Goal: Check status: Check status

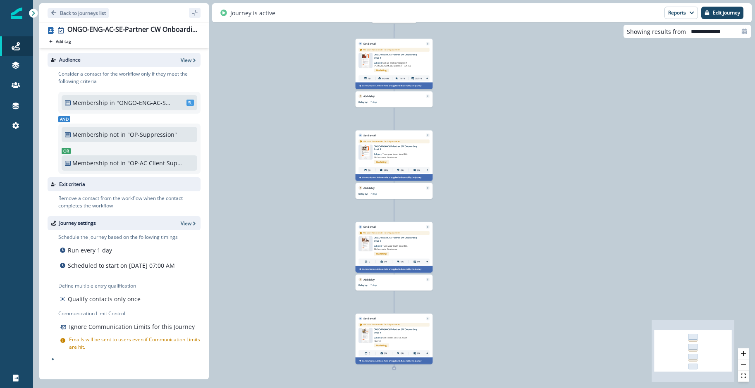
click at [501, 130] on div "73 contacts have entered the journey Send email Email asset changed, journey re…" at bounding box center [394, 194] width 722 height 388
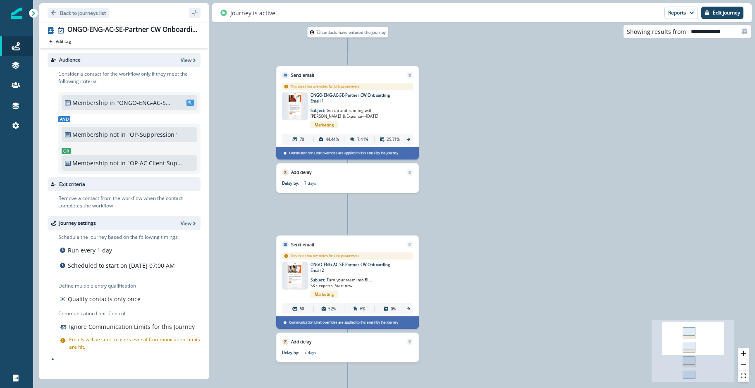
drag, startPoint x: 551, startPoint y: 271, endPoint x: 523, endPoint y: 257, distance: 30.7
click at [523, 257] on div "73 contacts have entered the journey Send email Email asset changed, journey re…" at bounding box center [394, 194] width 722 height 388
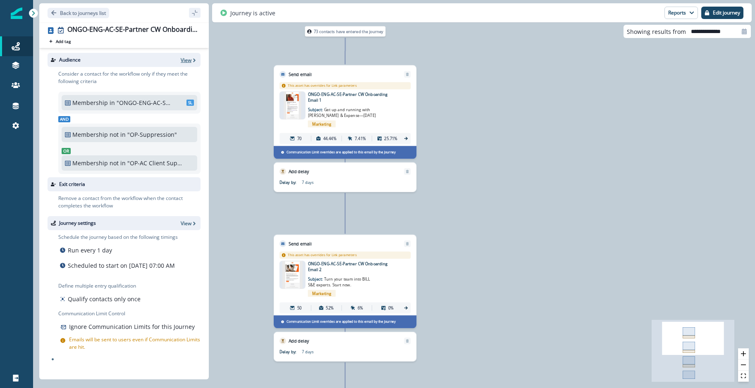
click at [192, 61] on icon "button" at bounding box center [194, 60] width 6 height 6
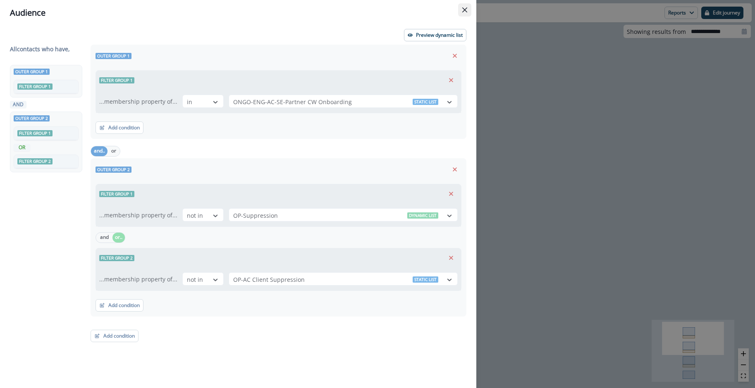
click at [468, 10] on button "Close" at bounding box center [464, 9] width 13 height 13
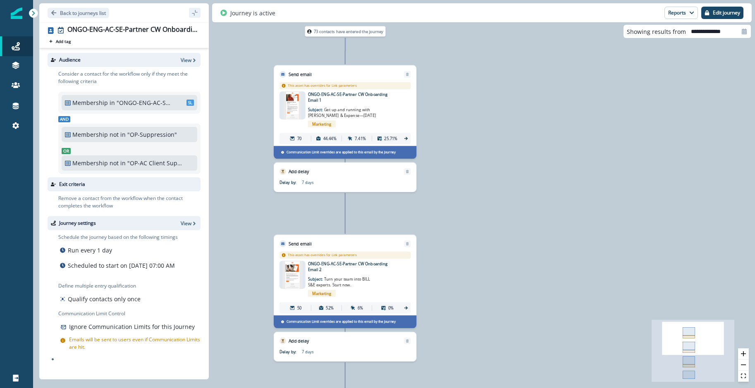
click at [676, 19] on div "Journey is active Reports Email Report Journey Member Report Edit journey" at bounding box center [481, 12] width 539 height 19
click at [676, 15] on button "Reports" at bounding box center [680, 13] width 33 height 12
click at [537, 83] on div "73 contacts have entered the journey Send email Email asset changed, journey re…" at bounding box center [394, 194] width 722 height 388
click at [224, 92] on div "73 contacts have entered the journey Send email Email asset changed, journey re…" at bounding box center [394, 194] width 722 height 388
click at [61, 12] on p "Back to journeys list" at bounding box center [83, 13] width 46 height 7
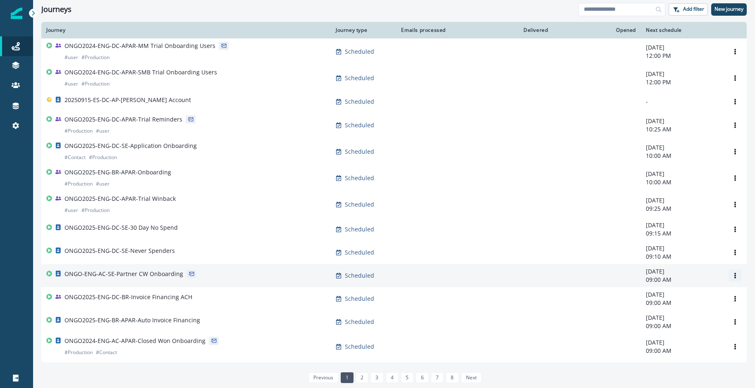
click at [734, 279] on icon "Options" at bounding box center [735, 276] width 2 height 6
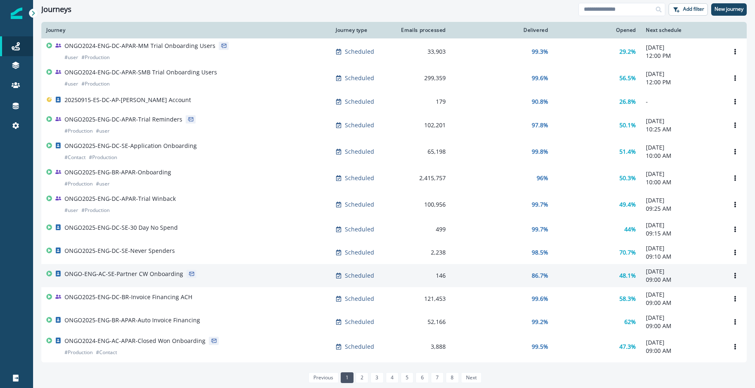
click at [247, 281] on div "ONGO-ENG-AC-SE-Partner CW Onboarding" at bounding box center [185, 276] width 279 height 12
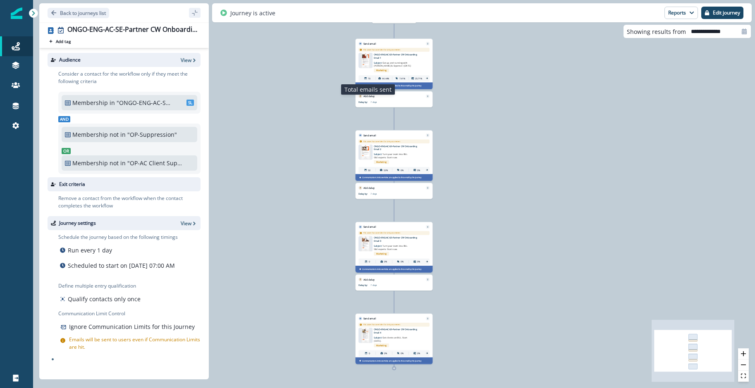
click at [368, 77] on p "70" at bounding box center [369, 78] width 2 height 3
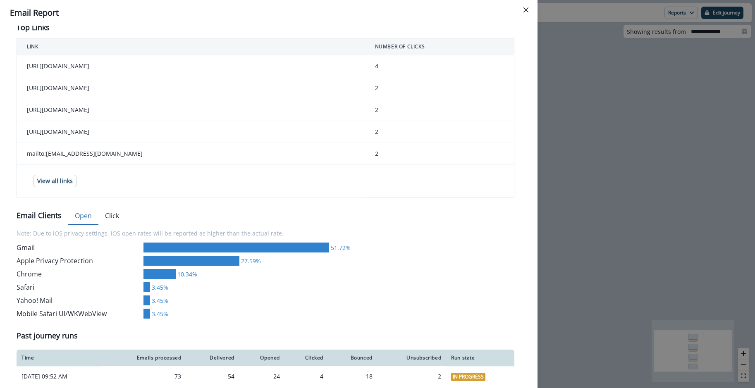
scroll to position [337, 0]
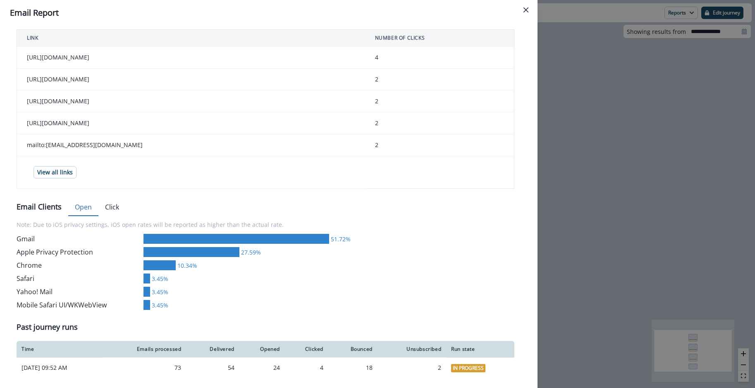
click at [587, 210] on div "**********" at bounding box center [377, 194] width 755 height 388
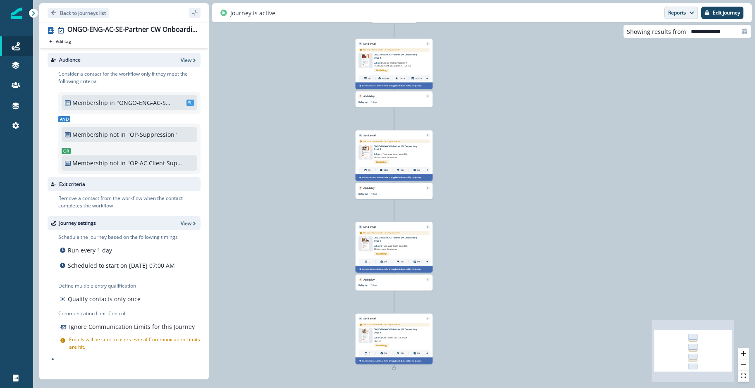
click at [690, 12] on icon "button" at bounding box center [691, 13] width 4 height 2
click at [714, 12] on p "Edit journey" at bounding box center [726, 13] width 27 height 6
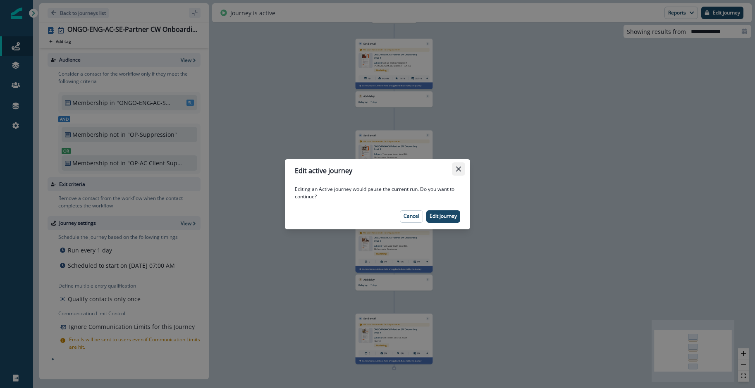
click at [458, 170] on icon "Close" at bounding box center [458, 169] width 5 height 5
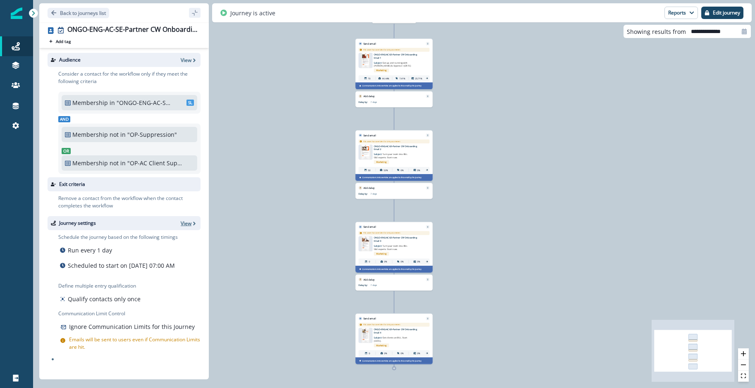
click at [184, 225] on p "View" at bounding box center [186, 223] width 11 height 7
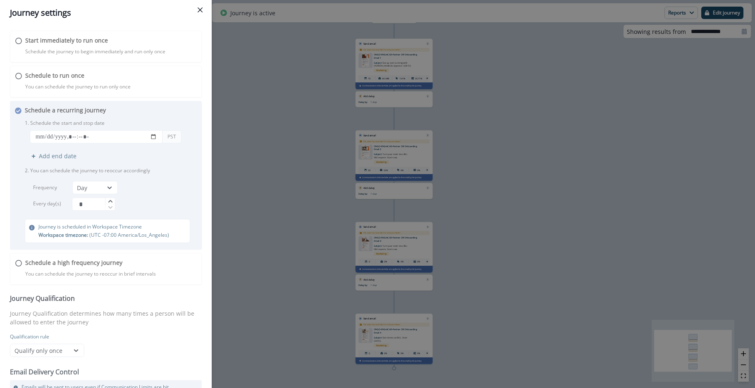
scroll to position [14, 0]
click at [257, 194] on div "Journey settings Set the journey schedule Start immediately to run once Schedul…" at bounding box center [377, 194] width 755 height 388
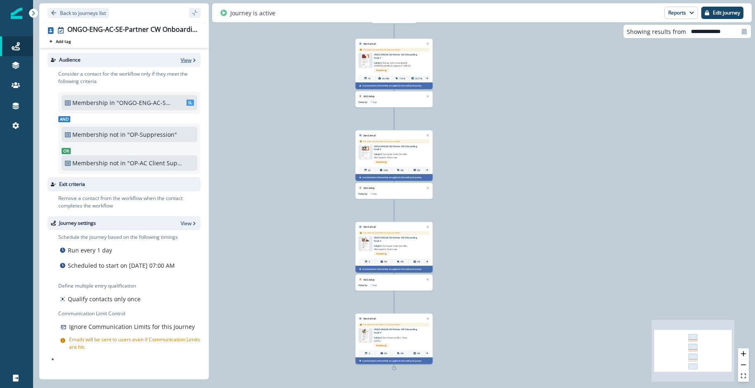
click at [188, 60] on p "View" at bounding box center [186, 60] width 11 height 7
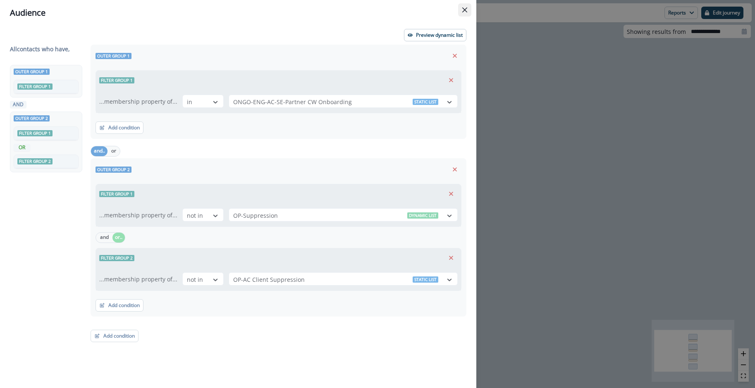
click at [468, 9] on button "Close" at bounding box center [464, 9] width 13 height 13
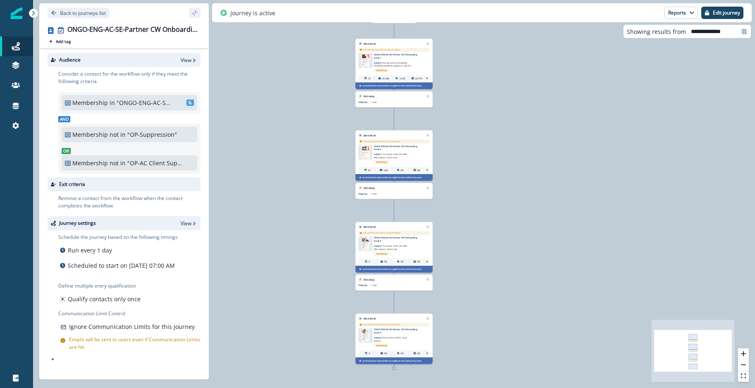
click at [585, 188] on div "73 contacts have entered the journey Send email Email asset changed, journey re…" at bounding box center [394, 194] width 722 height 388
